Goal: Information Seeking & Learning: Learn about a topic

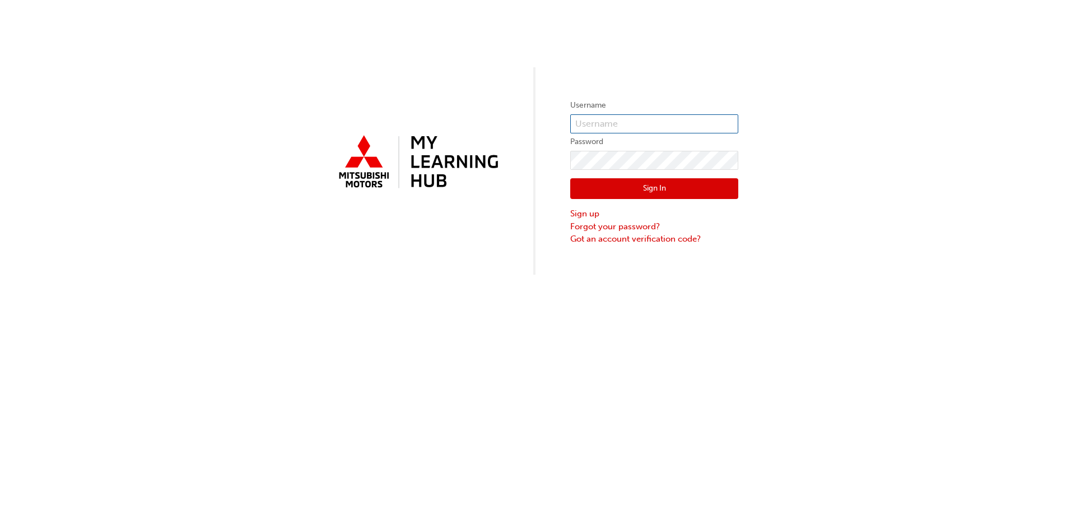
type input "0005677878"
click at [636, 185] on button "Sign In" at bounding box center [654, 188] width 168 height 21
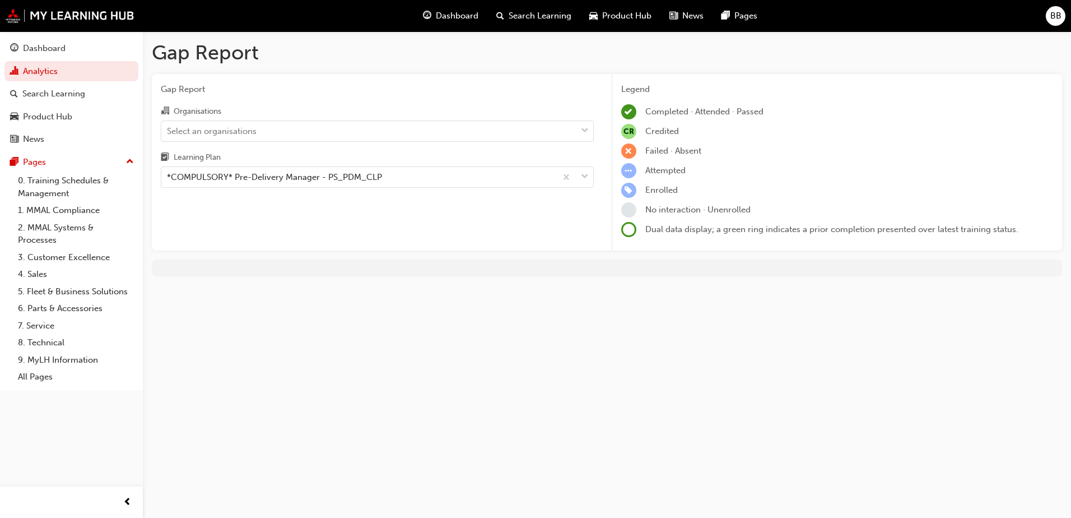
click at [442, 15] on span "Dashboard" at bounding box center [457, 16] width 43 height 13
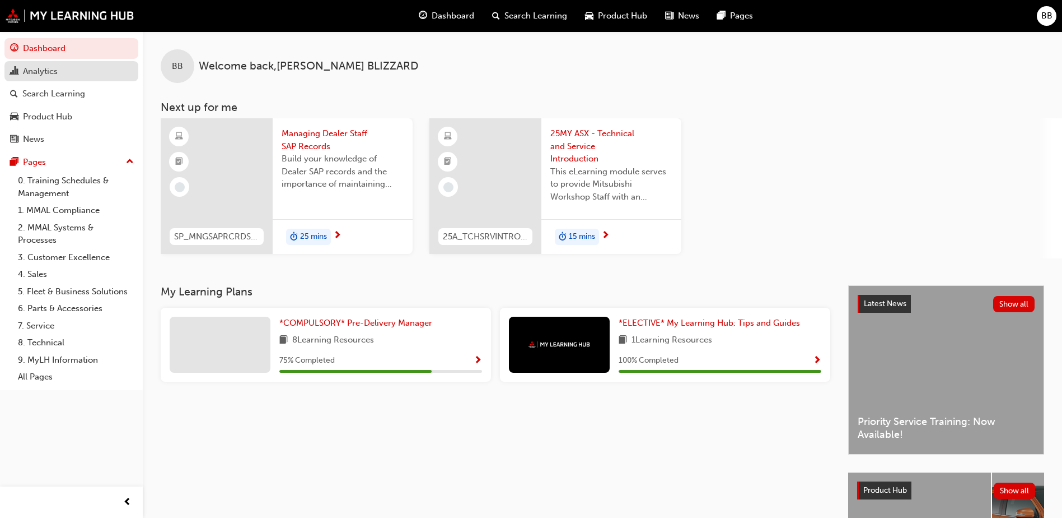
click at [48, 72] on div "Analytics" at bounding box center [40, 71] width 35 height 13
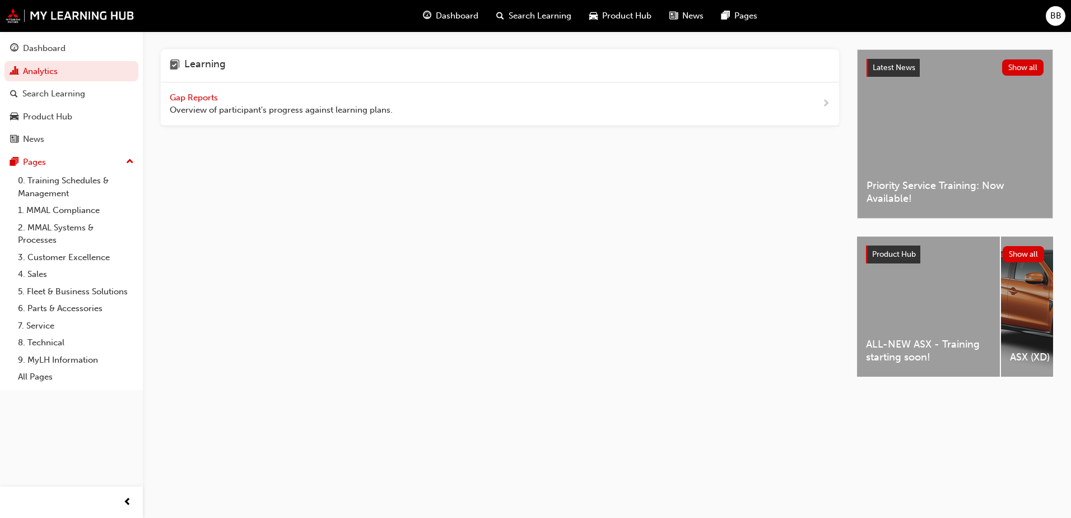
click at [198, 99] on span "Gap Reports" at bounding box center [195, 97] width 50 height 10
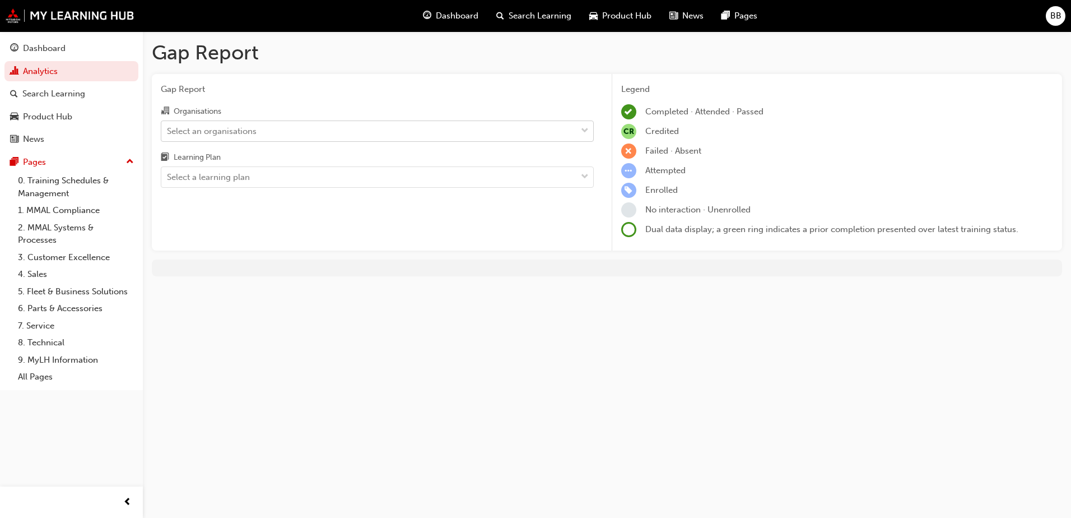
click at [291, 136] on div "Select an organisations" at bounding box center [368, 131] width 415 height 20
click at [168, 135] on input "Organisations Select an organisations" at bounding box center [167, 130] width 1 height 10
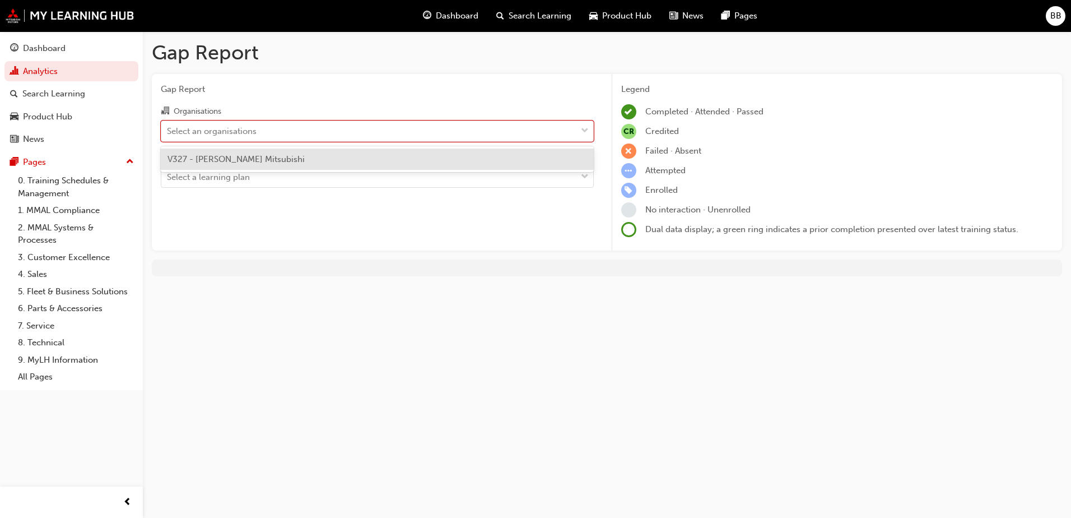
click at [290, 160] on div "V327 - [PERSON_NAME] Mitsubishi" at bounding box center [377, 159] width 433 height 22
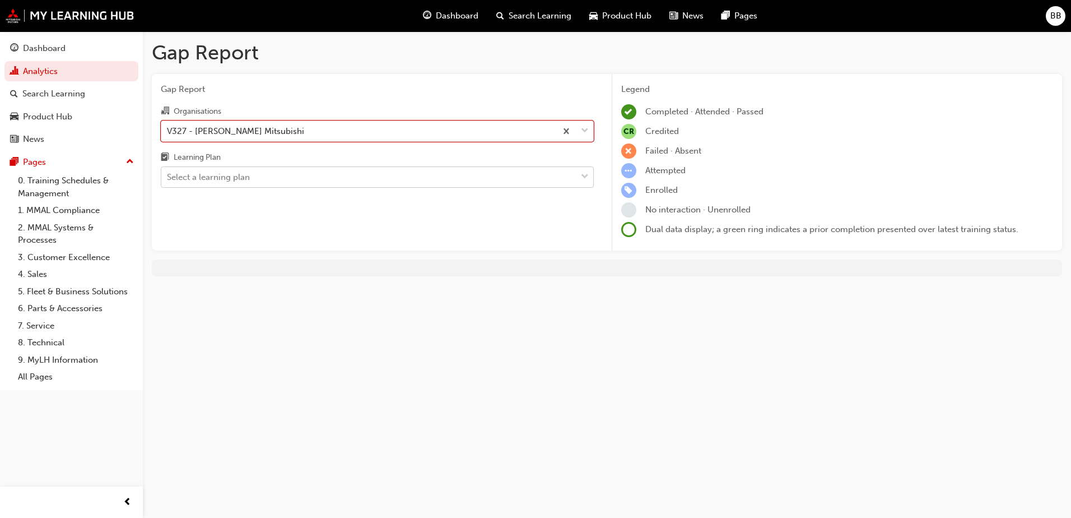
click at [292, 178] on div "Select a learning plan" at bounding box center [368, 177] width 415 height 20
click at [168, 178] on input "Learning Plan Select a learning plan" at bounding box center [167, 177] width 1 height 10
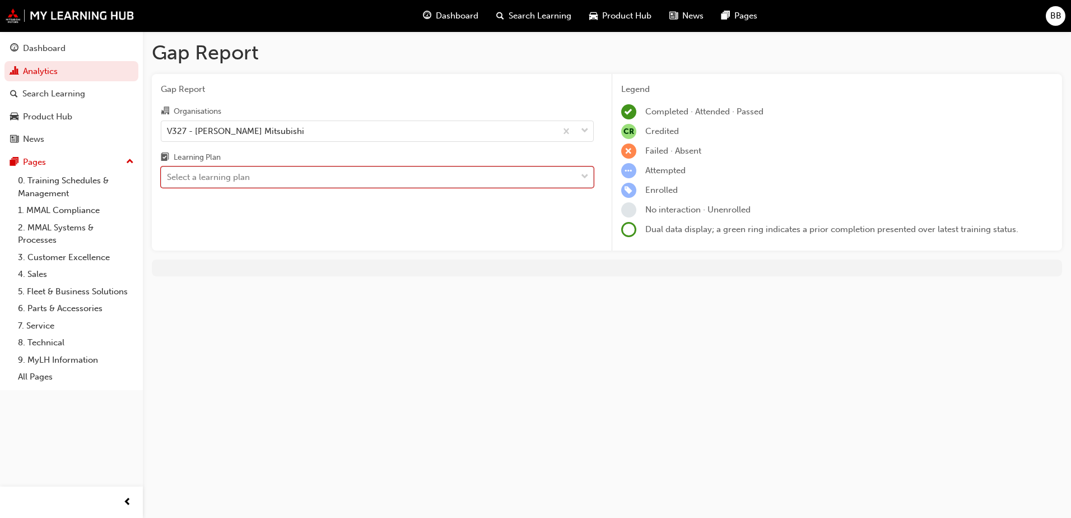
click at [292, 178] on div "Select a learning plan" at bounding box center [368, 177] width 415 height 20
click at [168, 178] on input "Learning Plan 0 results available. Select is focused ,type to refine list, pres…" at bounding box center [167, 177] width 1 height 10
click at [292, 178] on div "Select a learning plan" at bounding box center [368, 177] width 415 height 20
click at [168, 178] on input "Learning Plan 0 results available. Select is focused ,type to refine list, pres…" at bounding box center [167, 177] width 1 height 10
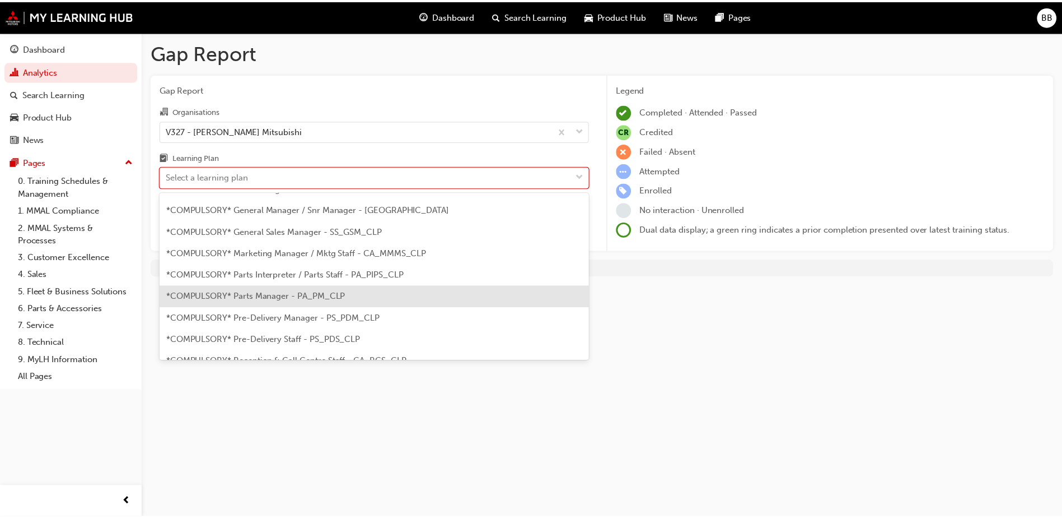
scroll to position [224, 0]
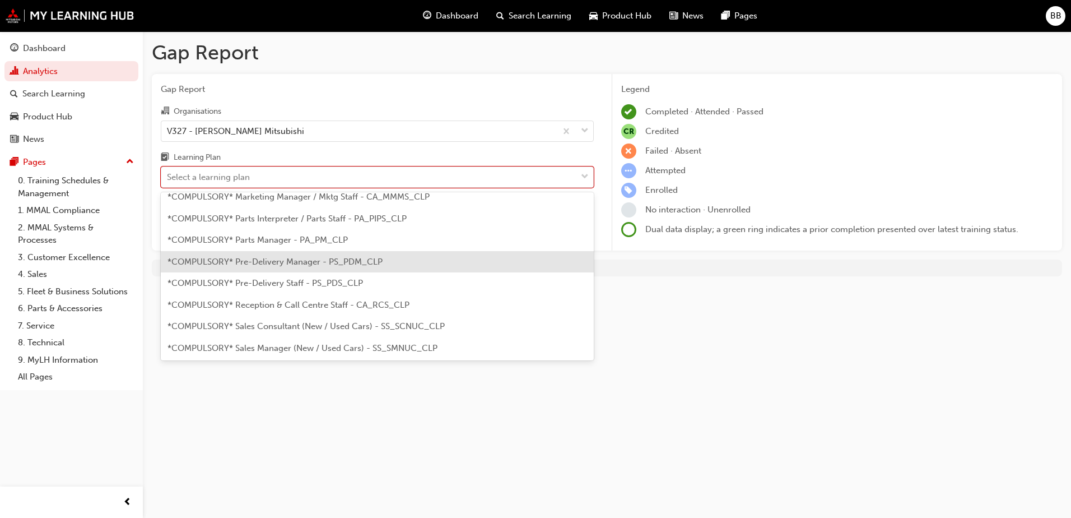
click at [360, 266] on span "*COMPULSORY* Pre-Delivery Manager - PS_PDM_CLP" at bounding box center [274, 262] width 215 height 10
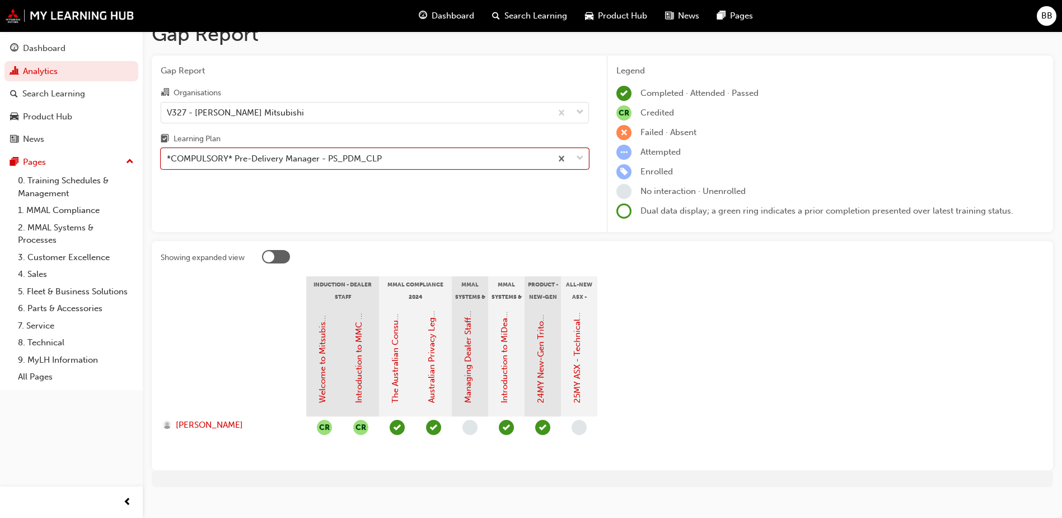
scroll to position [34, 0]
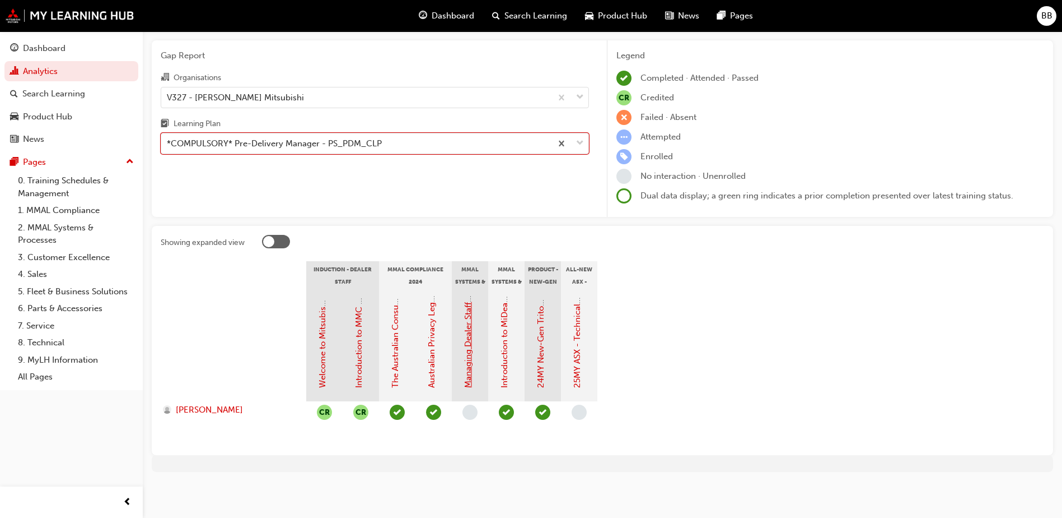
click at [467, 356] on link "Managing Dealer Staff SAP Records" at bounding box center [468, 319] width 10 height 137
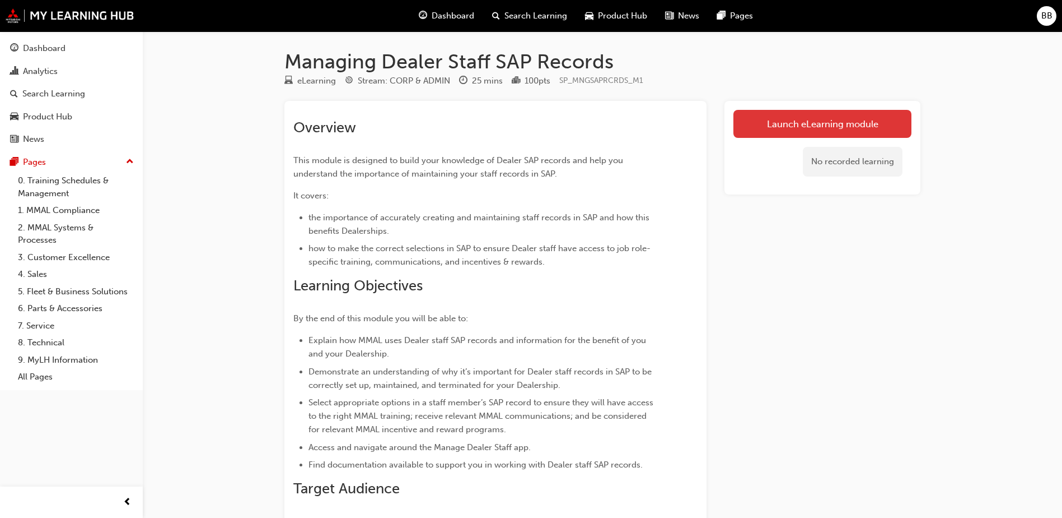
click at [817, 124] on link "Launch eLearning module" at bounding box center [823, 124] width 178 height 28
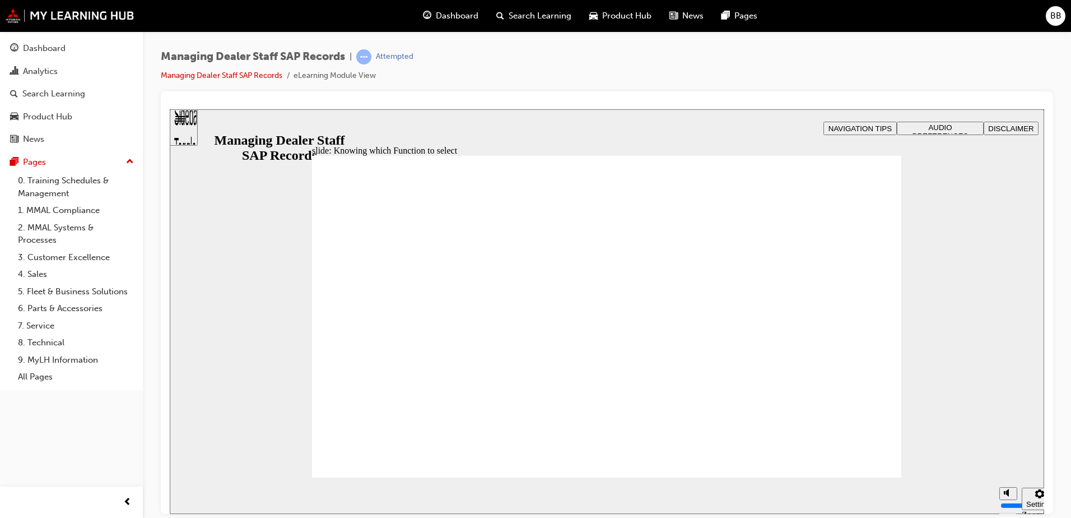
drag, startPoint x: 888, startPoint y: 445, endPoint x: 852, endPoint y: 454, distance: 37.5
drag, startPoint x: 630, startPoint y: 309, endPoint x: 617, endPoint y: 267, distance: 44.1
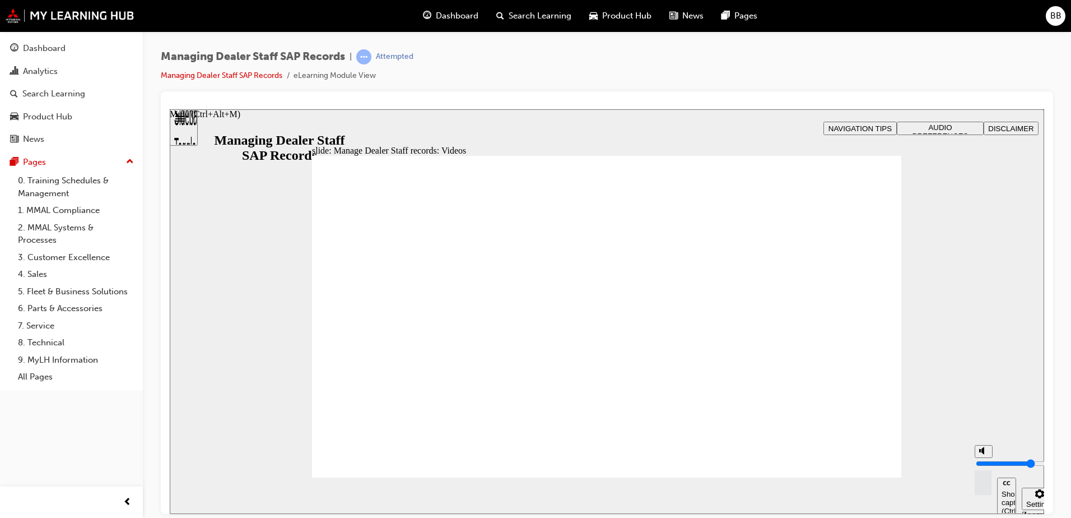
type input "10"
click at [982, 454] on polygon "Mute (Ctrl+Alt+M)" at bounding box center [982, 450] width 3 height 8
type input "0"
type input "10"
type input "0"
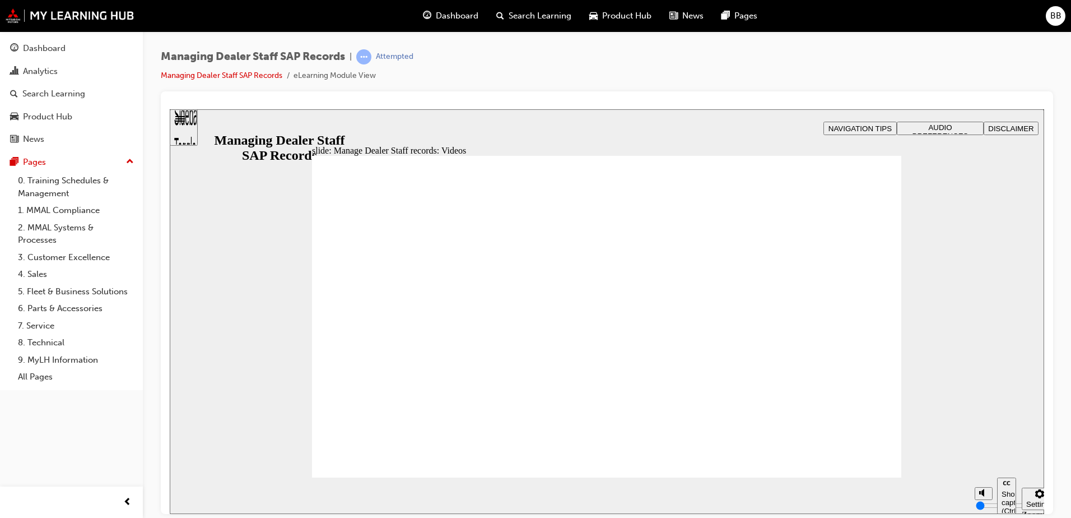
type input "123"
drag, startPoint x: 619, startPoint y: 434, endPoint x: 775, endPoint y: 432, distance: 155.2
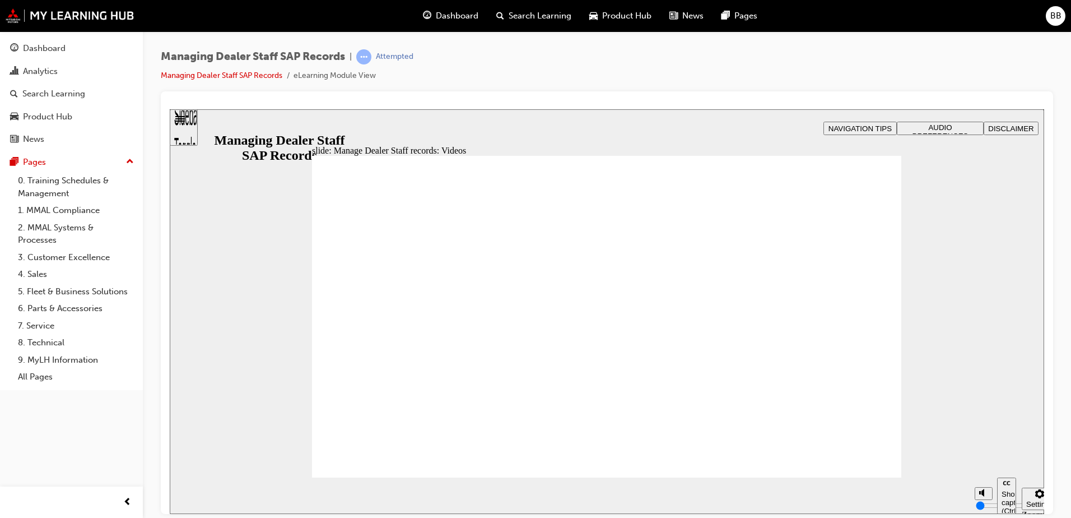
type input "0"
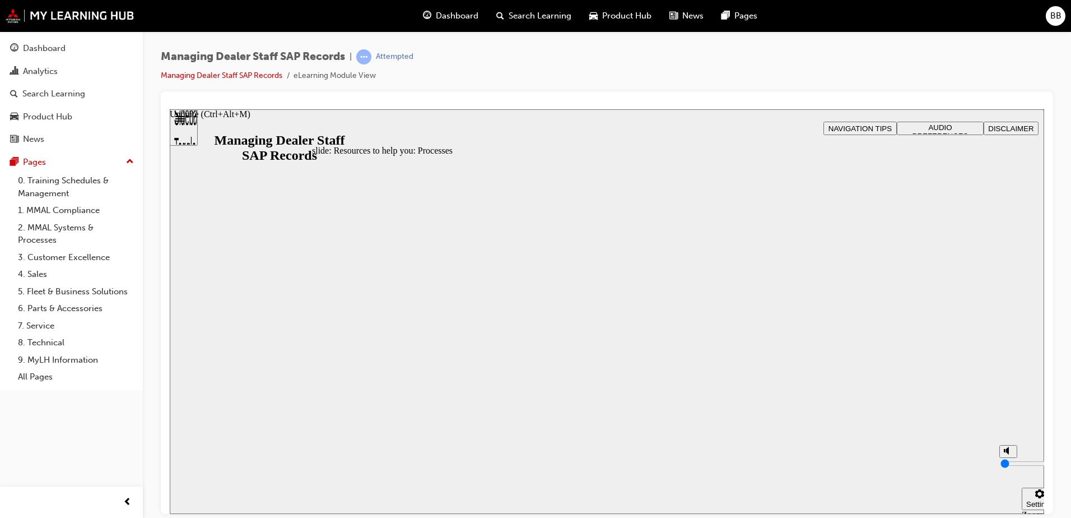
click at [1008, 491] on div "misc controls" at bounding box center [1007, 478] width 17 height 42
drag, startPoint x: 1007, startPoint y: 473, endPoint x: 1009, endPoint y: 446, distance: 27.5
type input "10"
click at [1009, 458] on input "volume" at bounding box center [1036, 462] width 72 height 9
click at [1029, 499] on div "Settings" at bounding box center [1039, 503] width 27 height 8
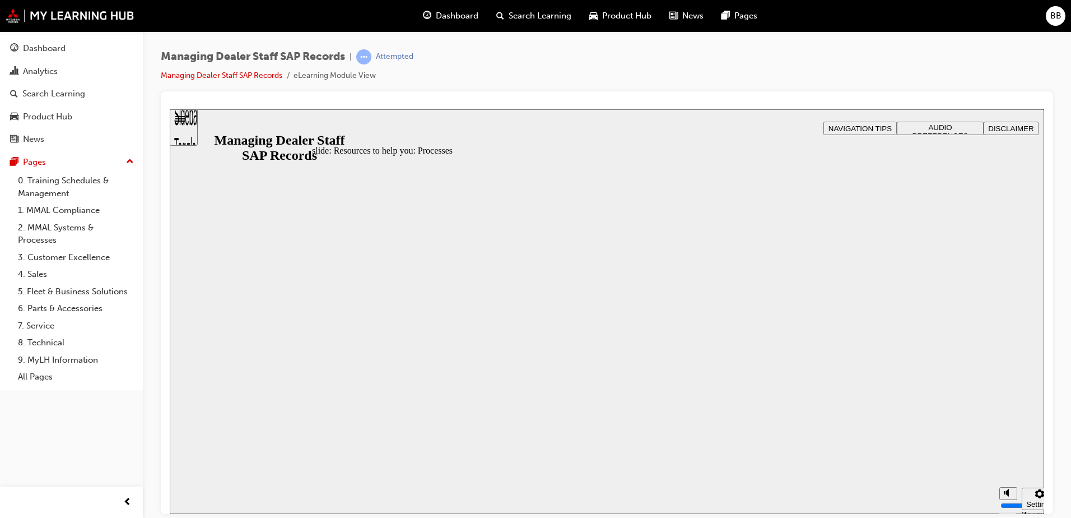
click at [829, 478] on div at bounding box center [606, 478] width 589 height 0
click at [439, 478] on div at bounding box center [606, 478] width 589 height 0
click at [367, 57] on span "learningRecordVerb_ATTEMPT-icon" at bounding box center [363, 56] width 15 height 15
click at [506, 478] on div at bounding box center [606, 478] width 589 height 0
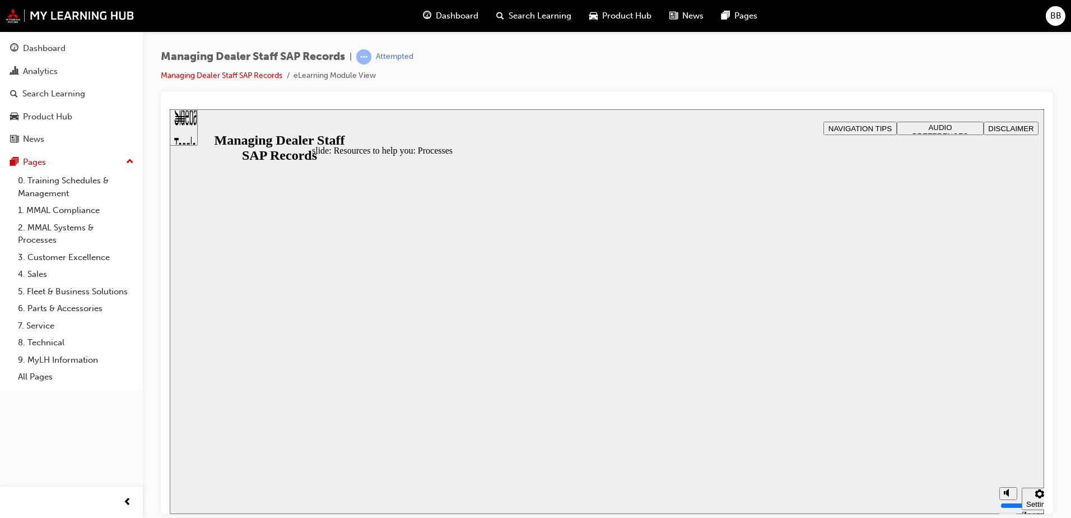
click at [506, 478] on div at bounding box center [606, 478] width 589 height 0
drag, startPoint x: 590, startPoint y: 286, endPoint x: 616, endPoint y: 283, distance: 26.0
click at [596, 478] on div at bounding box center [606, 478] width 589 height 0
click at [678, 478] on div at bounding box center [606, 478] width 589 height 0
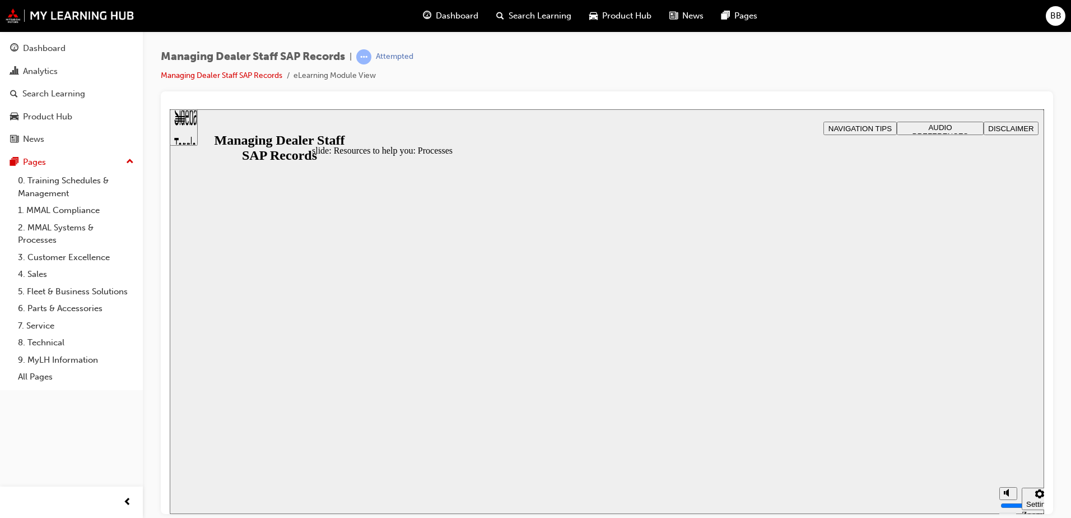
click at [385, 53] on div "Attempted" at bounding box center [395, 57] width 38 height 11
click at [80, 65] on div "Analytics" at bounding box center [71, 71] width 123 height 14
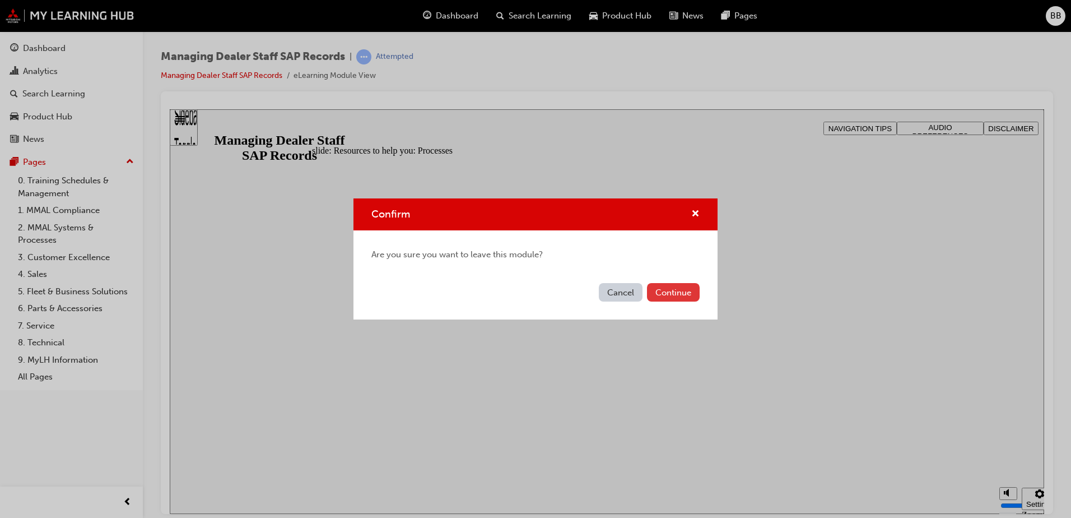
click at [668, 293] on button "Continue" at bounding box center [673, 292] width 53 height 18
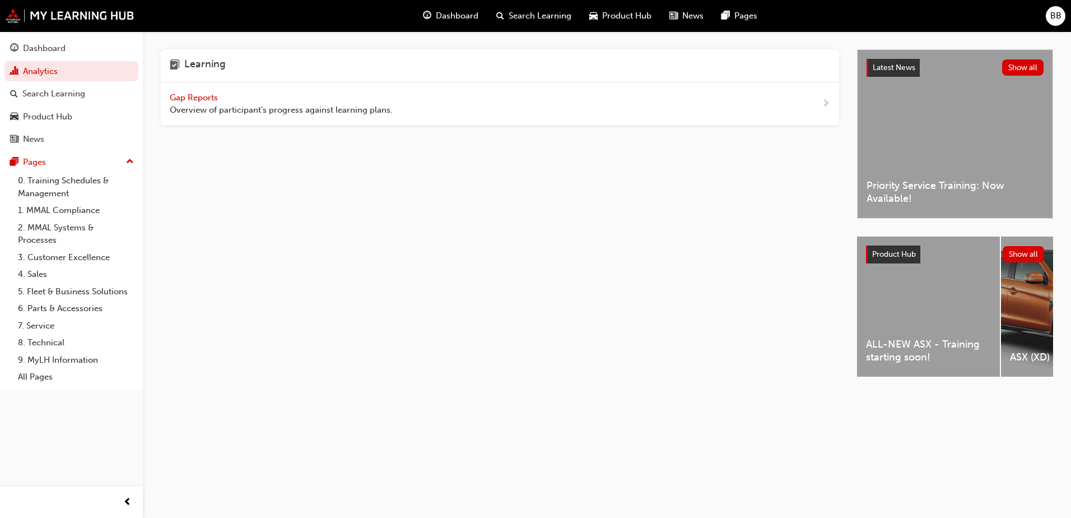
click at [199, 101] on span "Gap Reports" at bounding box center [195, 97] width 50 height 10
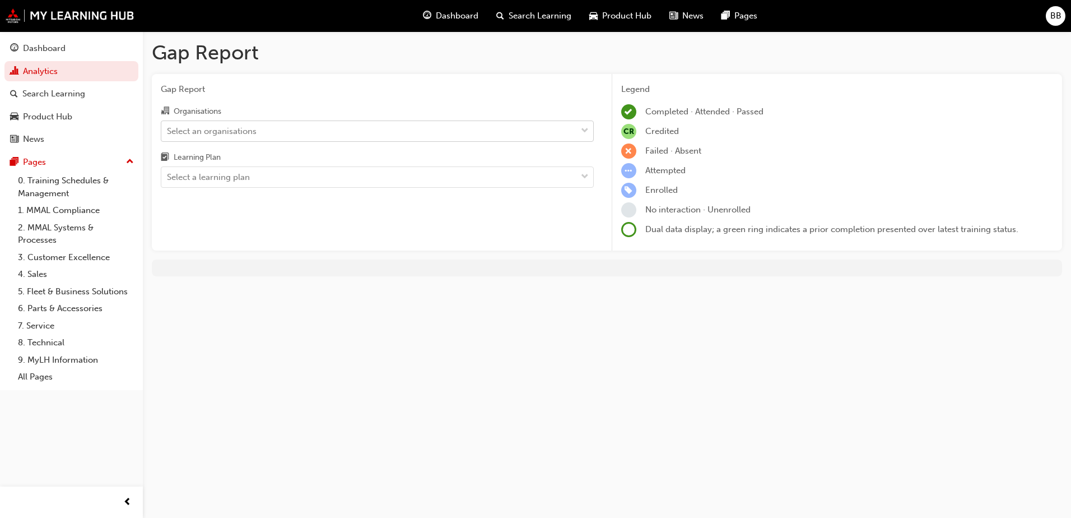
click at [325, 138] on div "Select an organisations" at bounding box center [368, 131] width 415 height 20
click at [168, 135] on input "Organisations Select an organisations" at bounding box center [167, 130] width 1 height 10
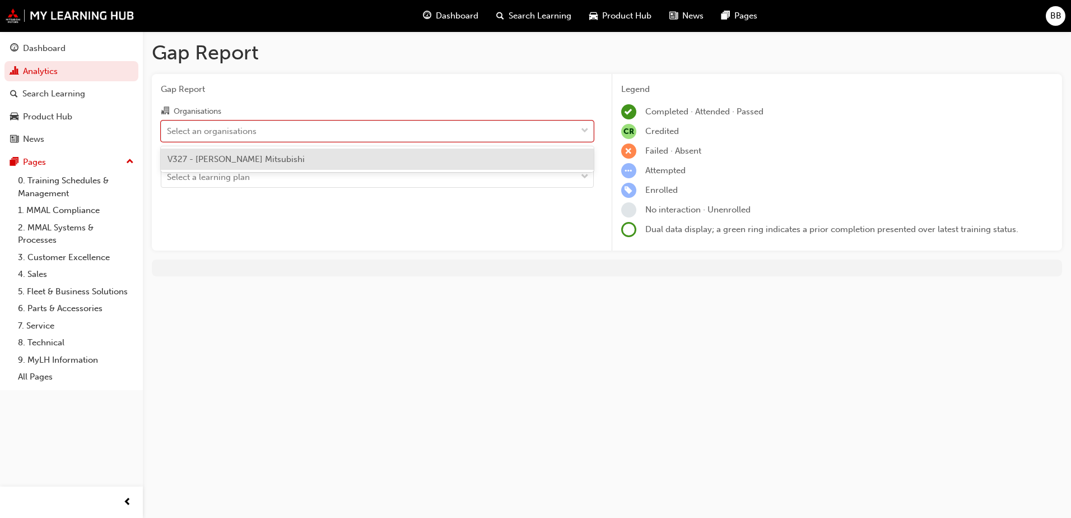
click at [306, 159] on div "V327 - [PERSON_NAME] Mitsubishi" at bounding box center [377, 159] width 433 height 22
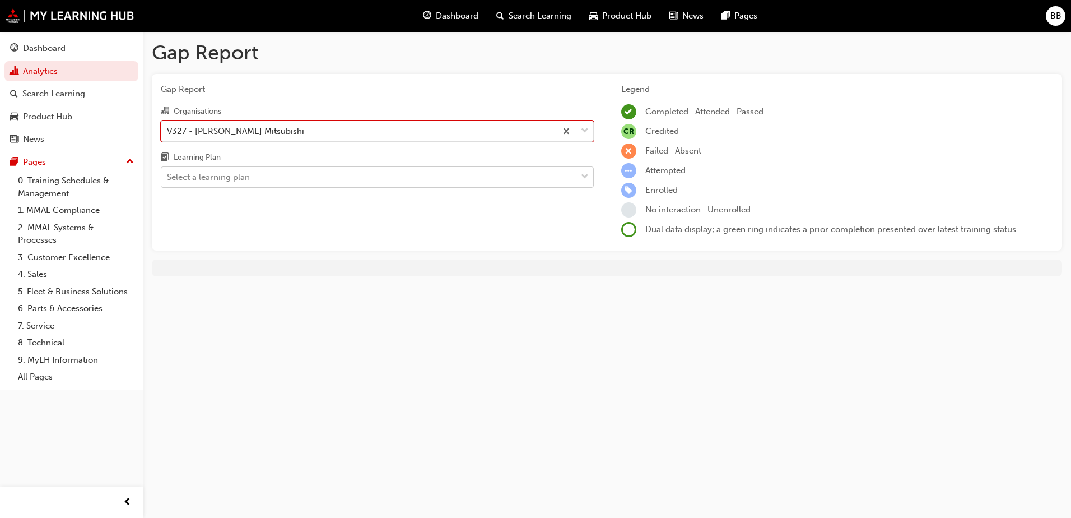
click at [297, 175] on div "Select a learning plan" at bounding box center [368, 177] width 415 height 20
click at [168, 175] on input "Learning Plan Select a learning plan" at bounding box center [167, 177] width 1 height 10
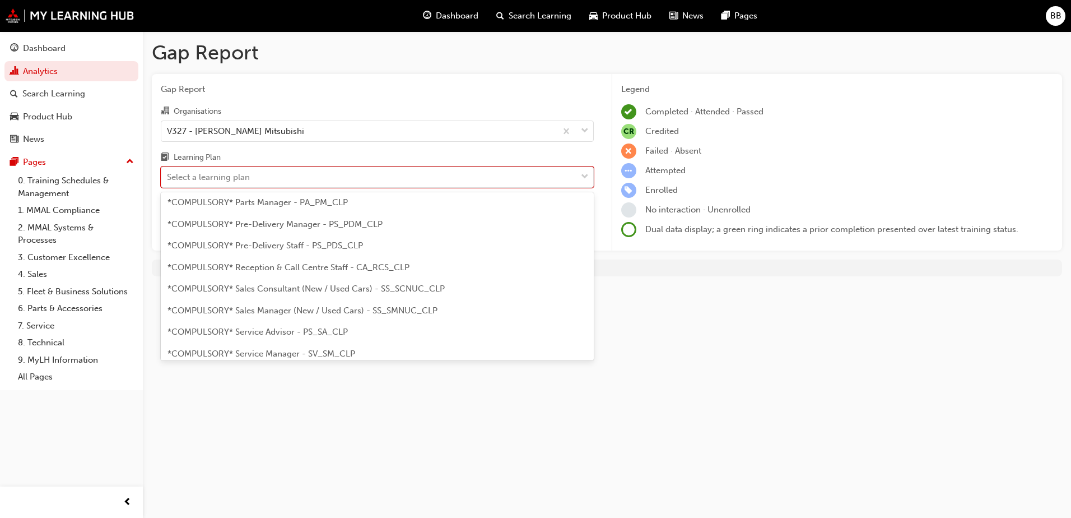
scroll to position [280, 0]
click at [310, 212] on div "*COMPULSORY* Pre-Delivery Manager - PS_PDM_CLP" at bounding box center [377, 206] width 433 height 22
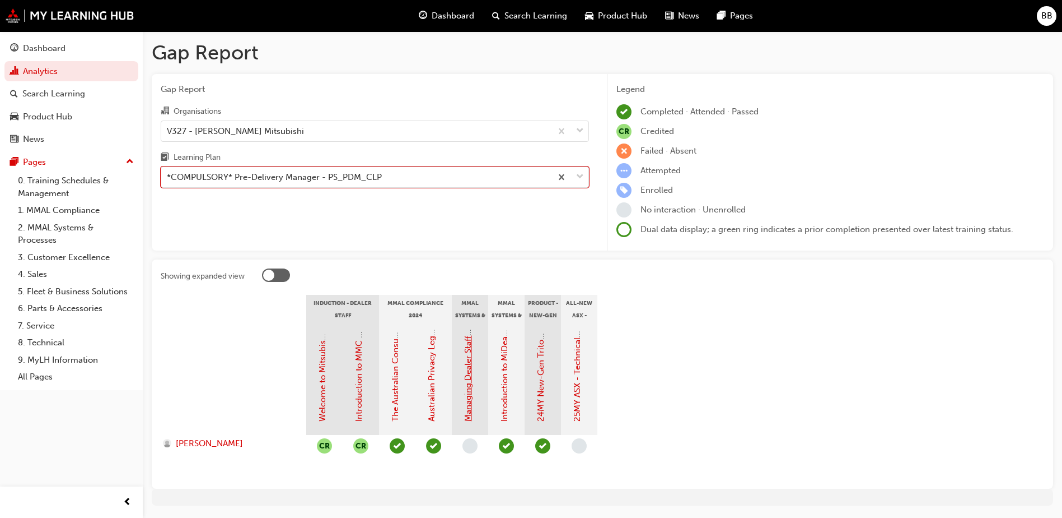
click at [470, 391] on link "Managing Dealer Staff SAP Records" at bounding box center [468, 353] width 10 height 137
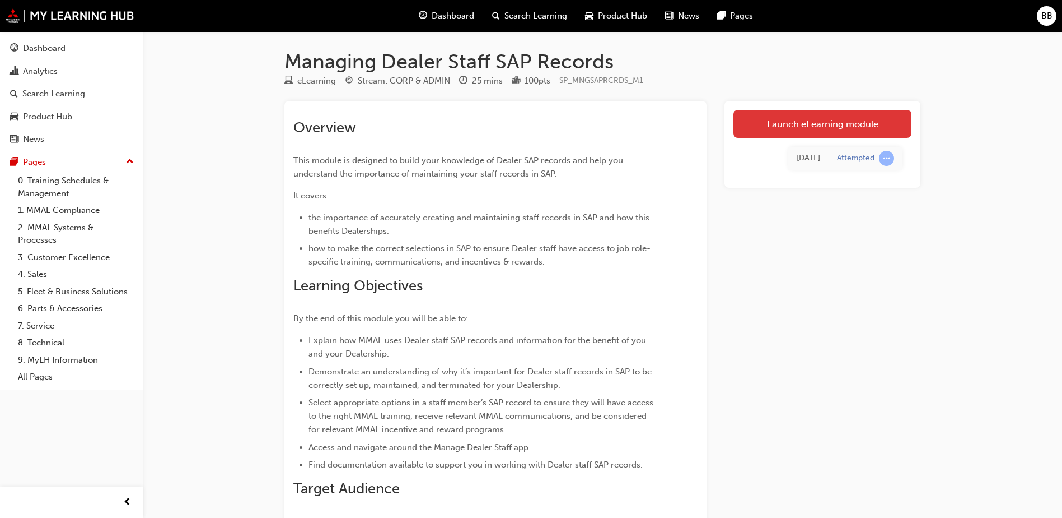
click at [805, 126] on link "Launch eLearning module" at bounding box center [823, 124] width 178 height 28
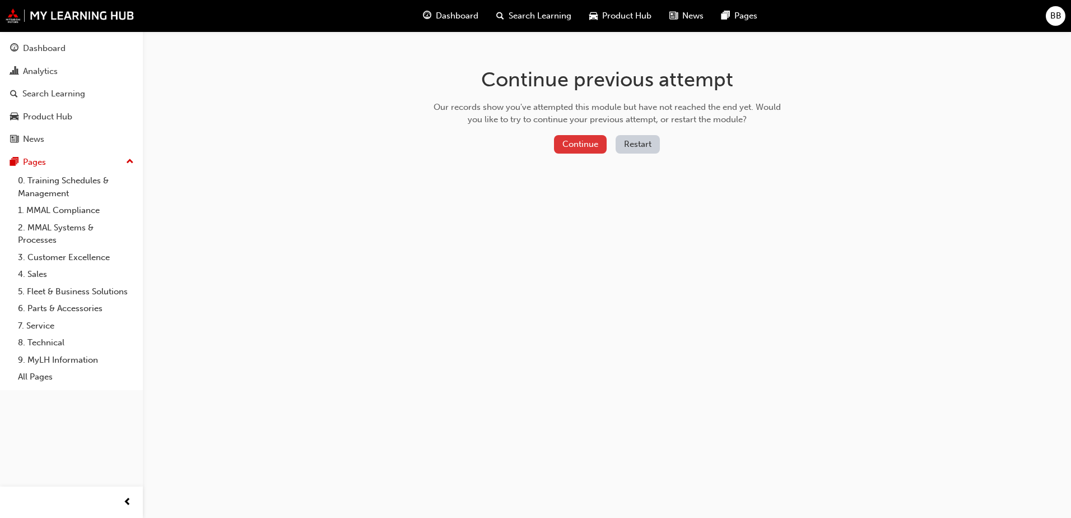
click at [585, 144] on button "Continue" at bounding box center [580, 144] width 53 height 18
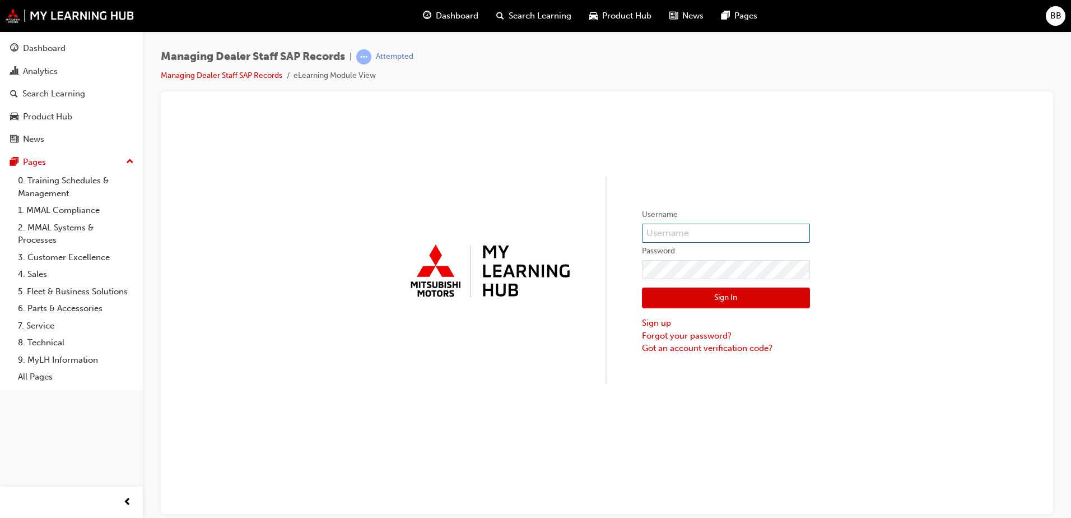
type input "0005677878"
click at [649, 297] on button "Sign In" at bounding box center [726, 297] width 168 height 21
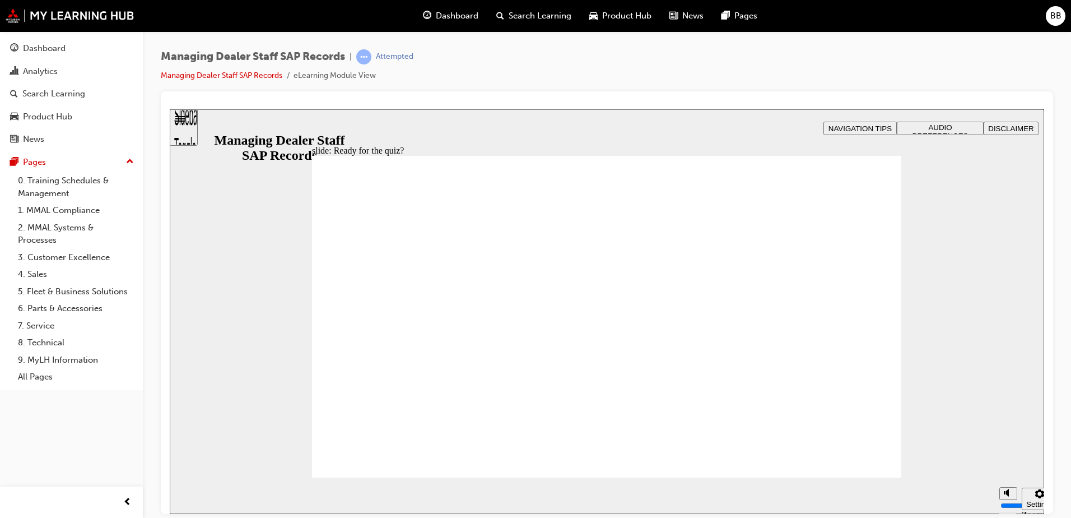
click at [56, 69] on div "Analytics" at bounding box center [40, 71] width 35 height 13
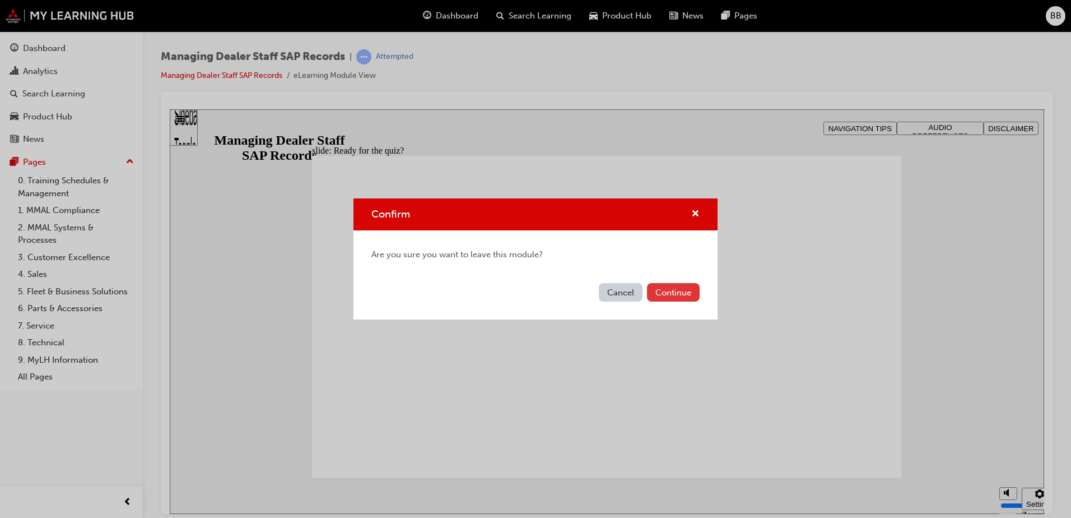
click at [687, 295] on button "Continue" at bounding box center [673, 292] width 53 height 18
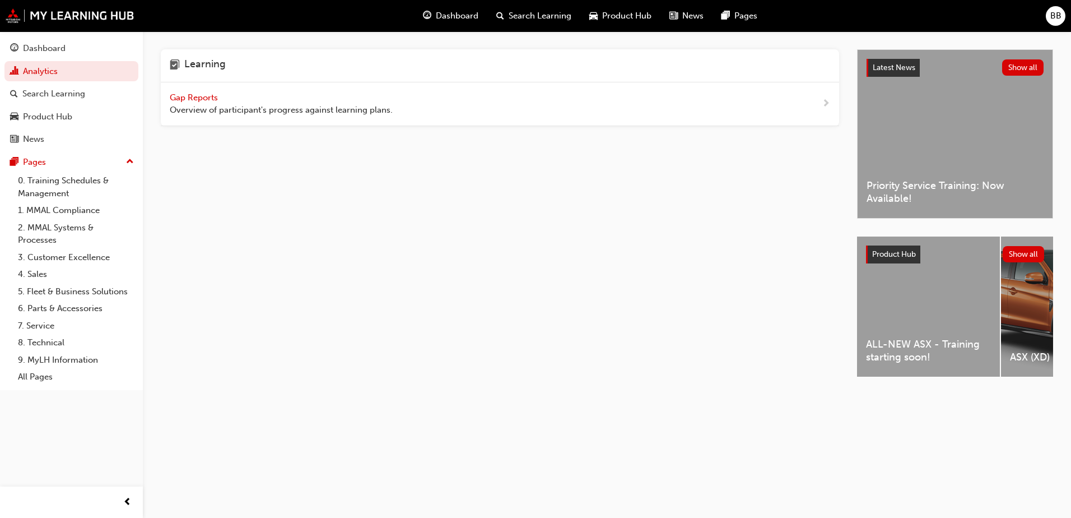
click at [202, 100] on span "Gap Reports" at bounding box center [195, 97] width 50 height 10
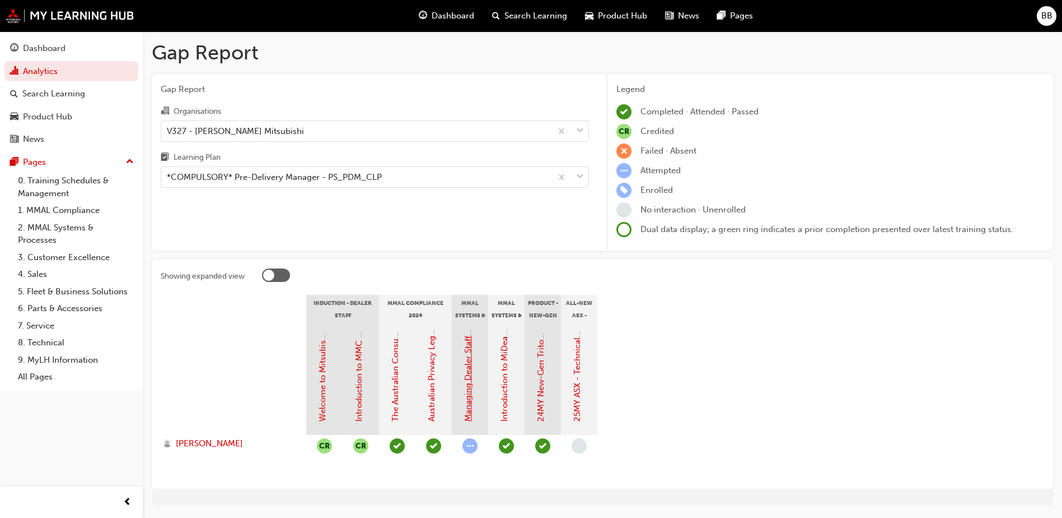
click at [470, 395] on link "Managing Dealer Staff SAP Records" at bounding box center [468, 353] width 10 height 137
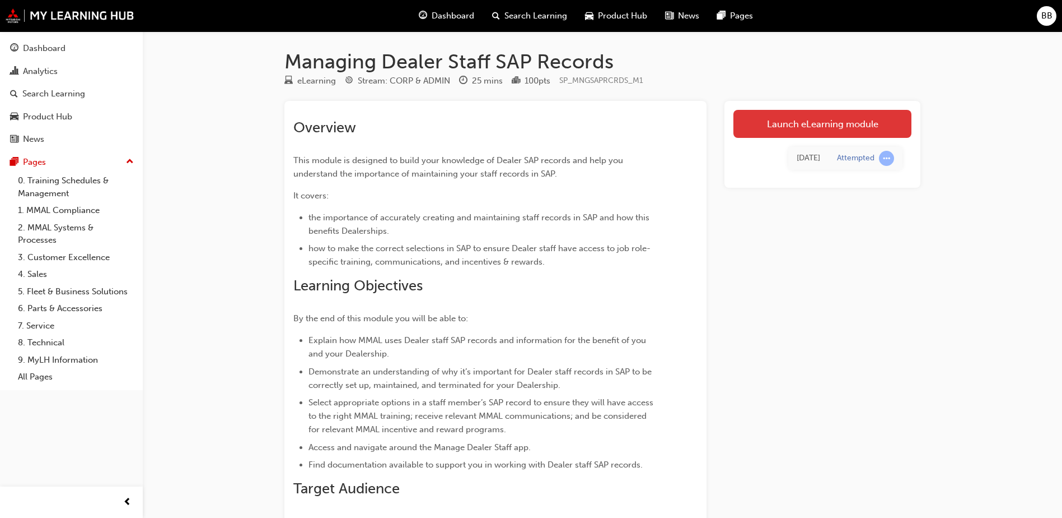
click at [832, 128] on link "Launch eLearning module" at bounding box center [823, 124] width 178 height 28
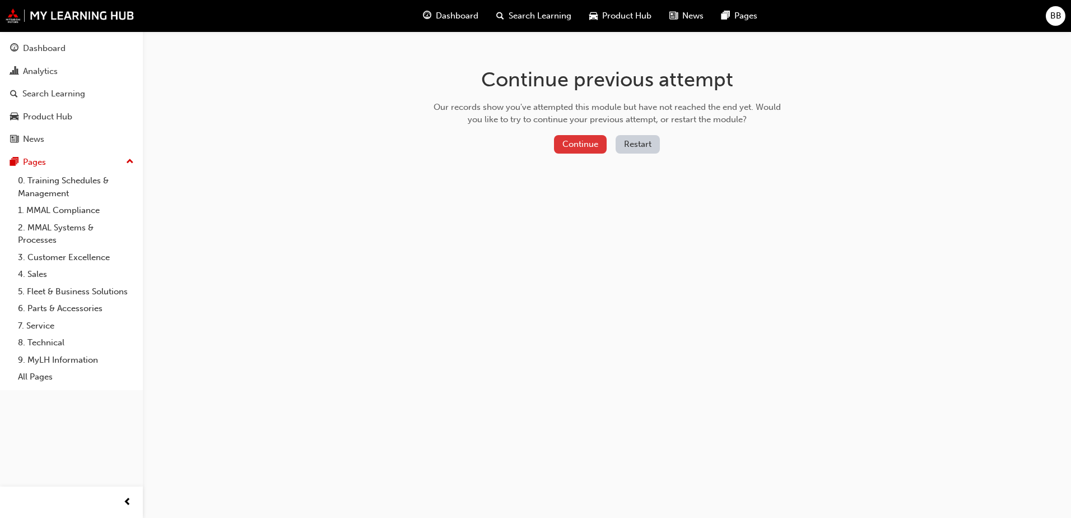
click at [570, 143] on button "Continue" at bounding box center [580, 144] width 53 height 18
